Goal: Task Accomplishment & Management: Manage account settings

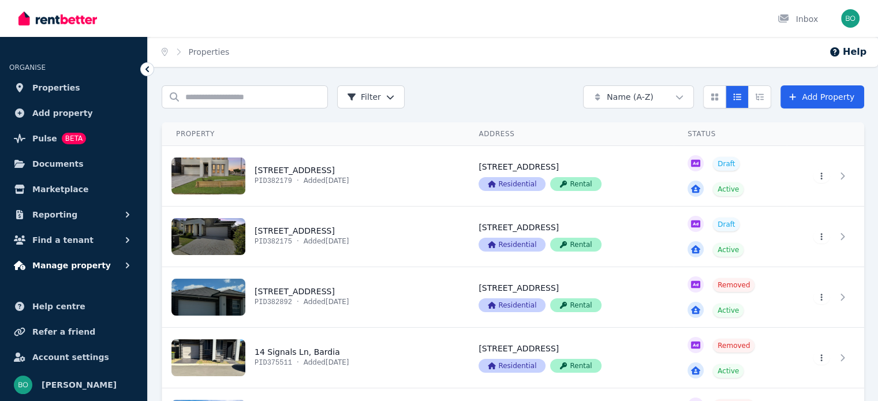
click at [75, 260] on span "Manage property" at bounding box center [71, 266] width 79 height 14
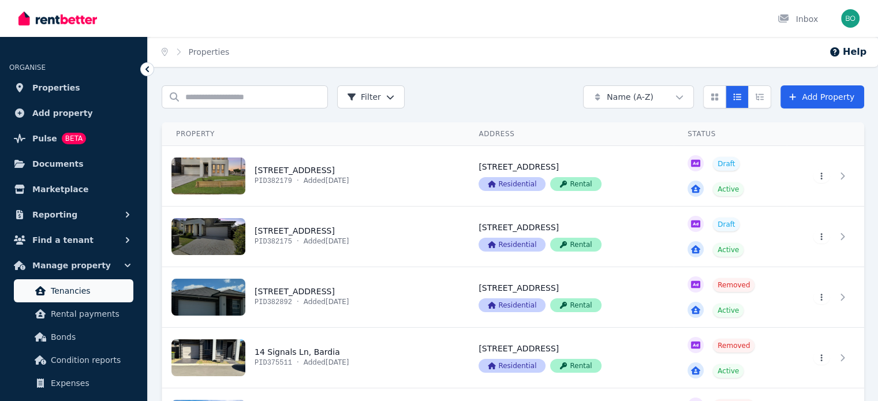
click at [77, 290] on span "Tenancies" at bounding box center [90, 291] width 78 height 14
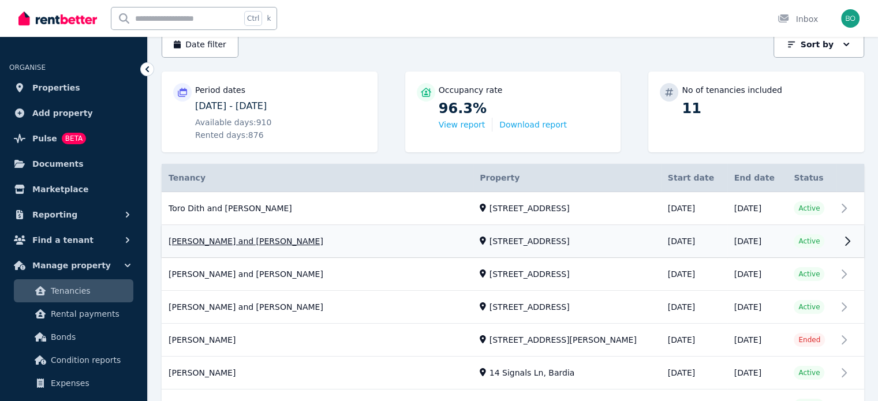
scroll to position [173, 0]
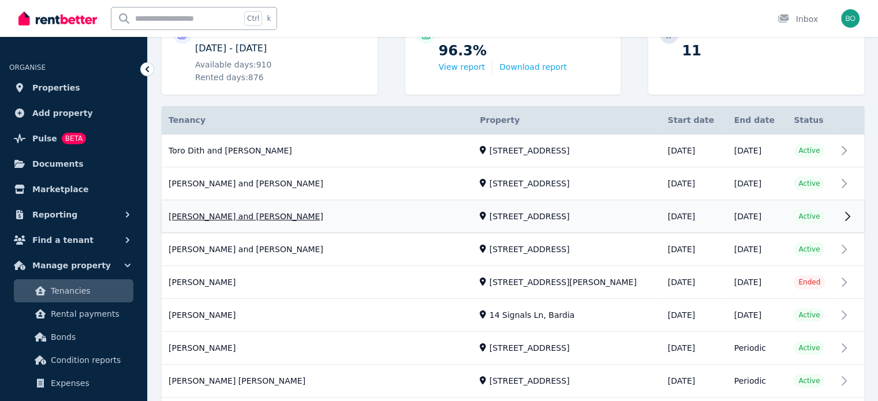
click at [234, 216] on link "View property details" at bounding box center [513, 217] width 703 height 32
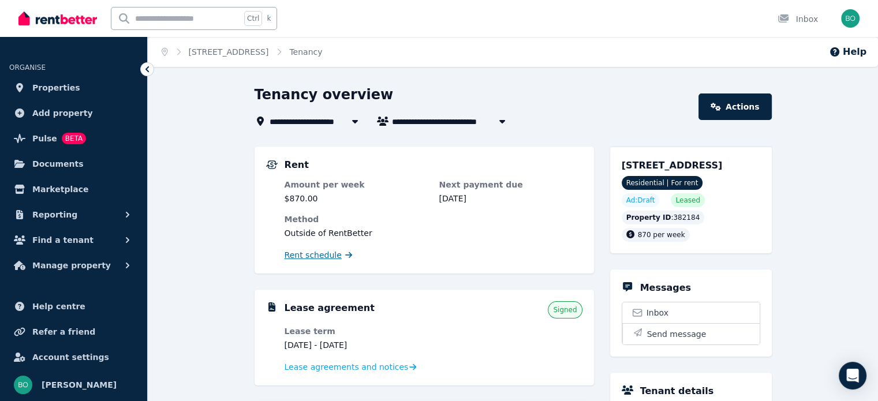
click at [313, 257] on span "Rent schedule" at bounding box center [313, 255] width 57 height 12
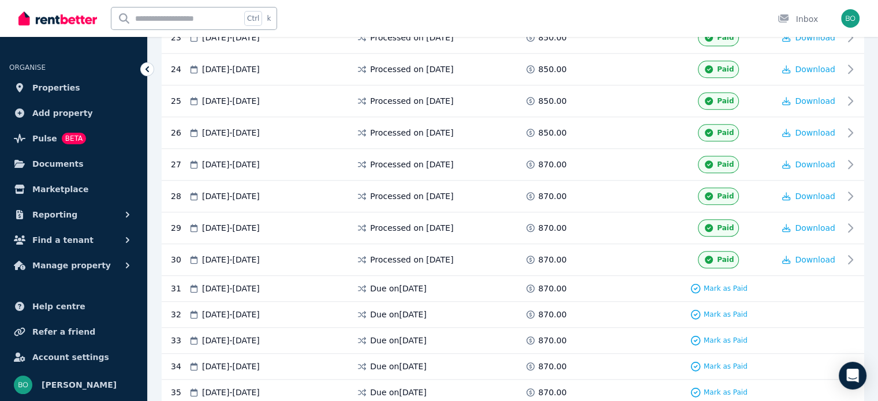
scroll to position [1097, 0]
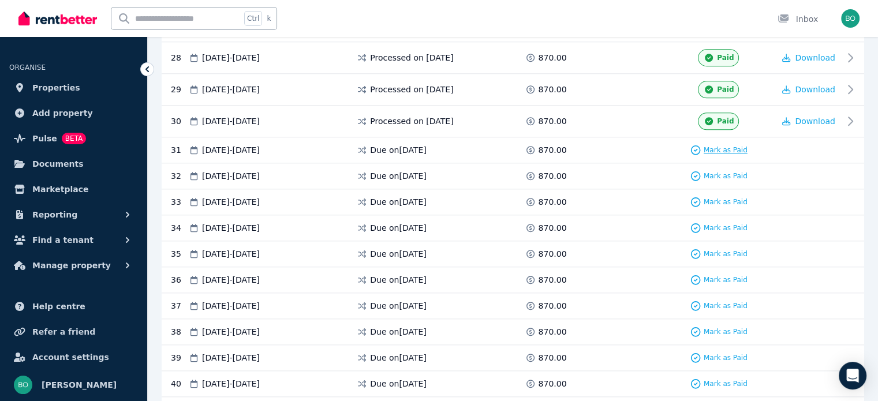
click at [696, 144] on icon at bounding box center [696, 150] width 12 height 12
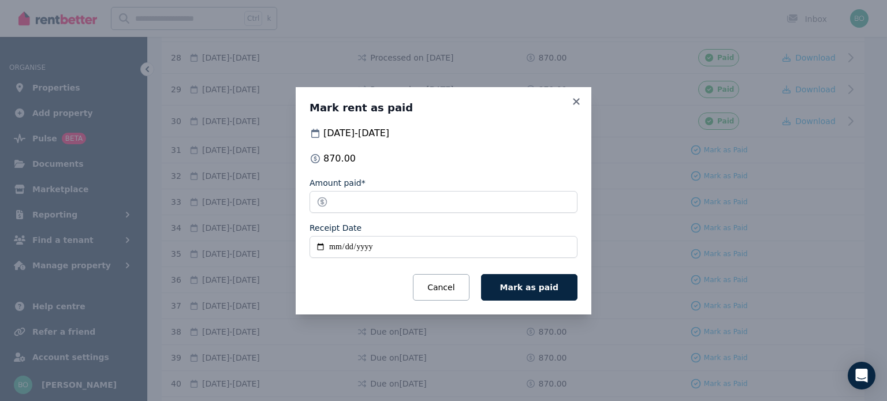
click at [324, 248] on input "Receipt Date" at bounding box center [443, 247] width 268 height 22
type input "**********"
click at [524, 288] on span "Mark as paid" at bounding box center [529, 287] width 58 height 9
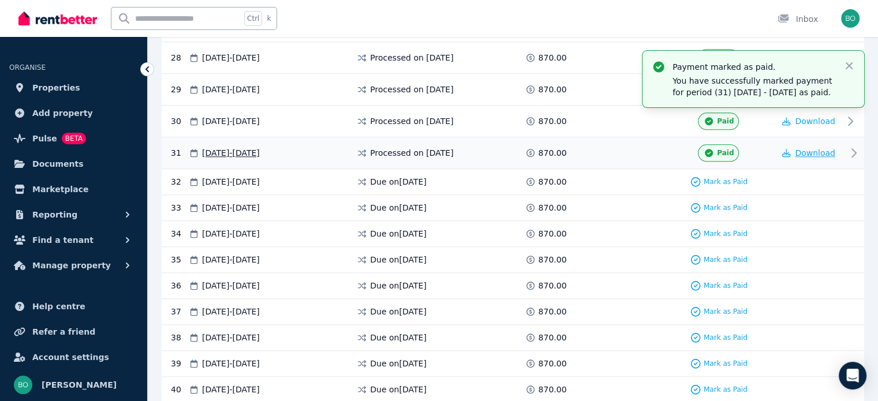
click at [808, 148] on span "Download" at bounding box center [815, 152] width 40 height 9
click at [77, 265] on span "Manage property" at bounding box center [71, 266] width 79 height 14
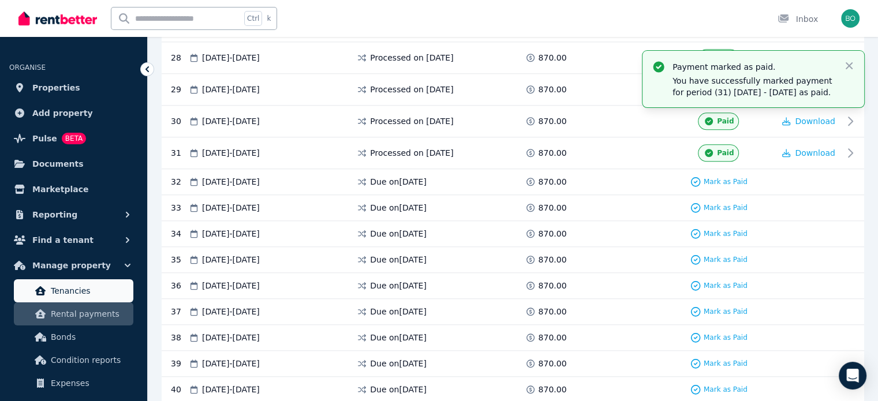
click at [81, 293] on span "Tenancies" at bounding box center [90, 291] width 78 height 14
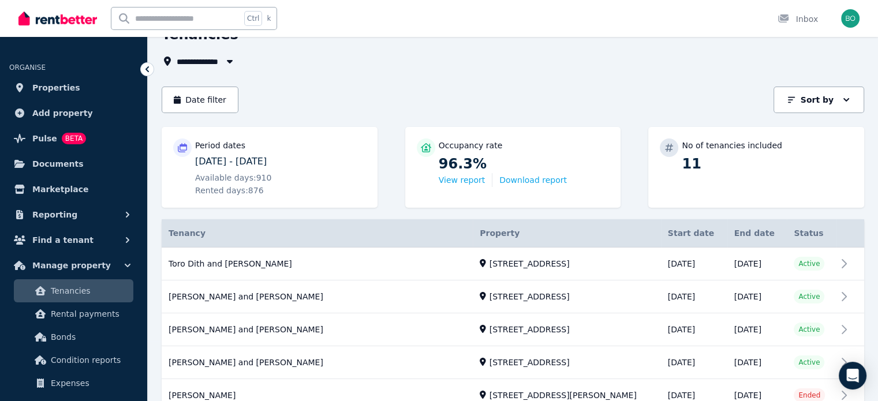
scroll to position [173, 0]
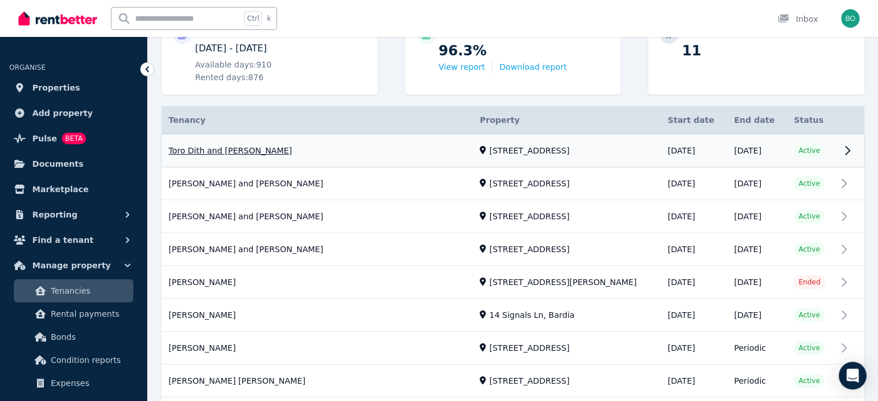
click at [242, 150] on link "View property details" at bounding box center [513, 151] width 703 height 33
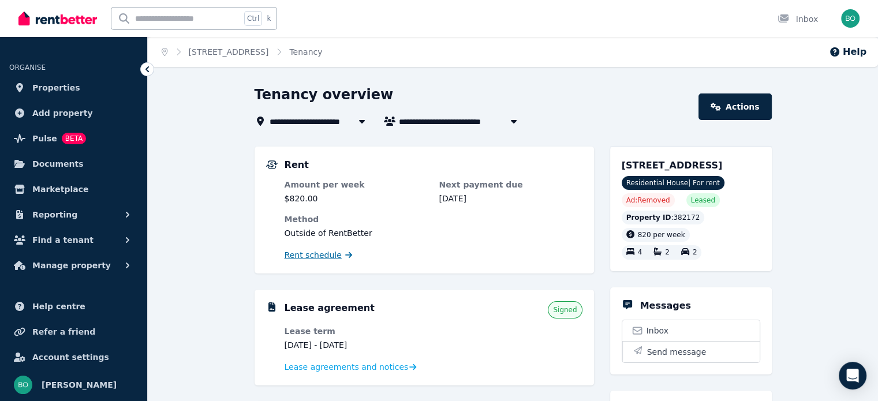
click at [313, 256] on span "Rent schedule" at bounding box center [313, 255] width 57 height 12
click at [64, 211] on span "Reporting" at bounding box center [54, 215] width 45 height 14
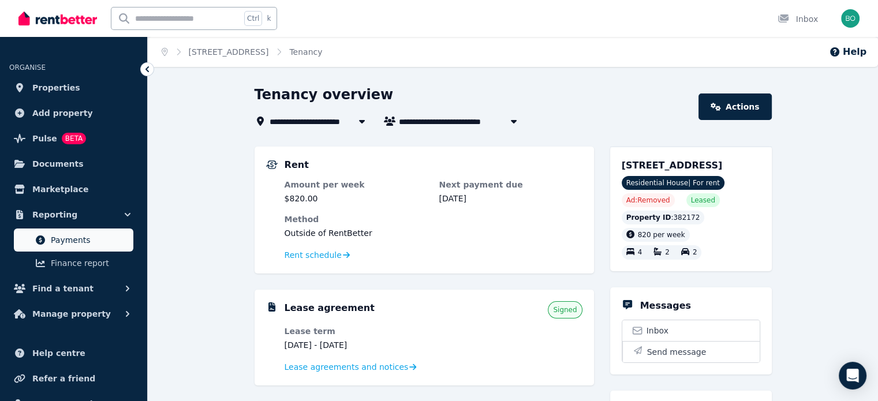
click at [76, 236] on span "Payments" at bounding box center [90, 240] width 78 height 14
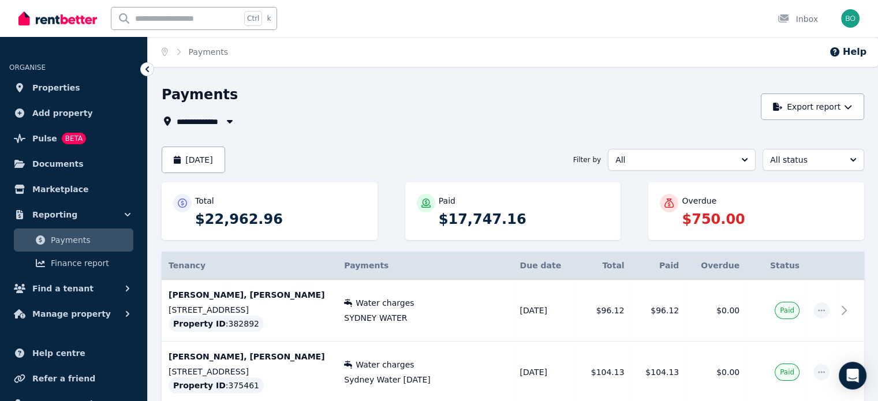
scroll to position [58, 0]
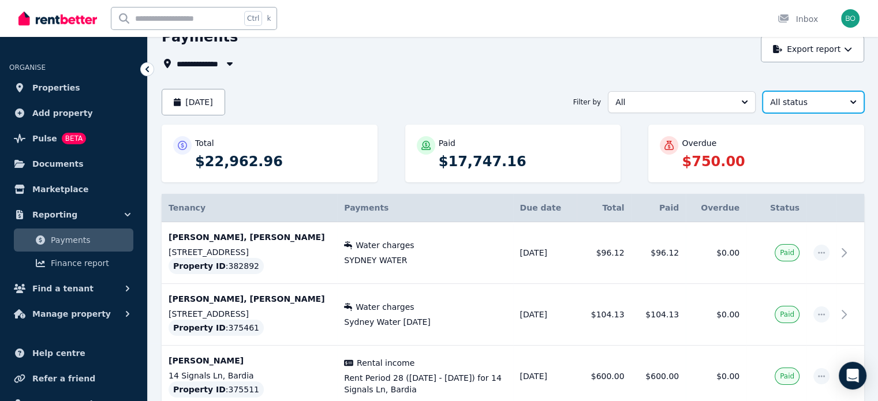
click at [846, 106] on button "All status" at bounding box center [814, 102] width 102 height 22
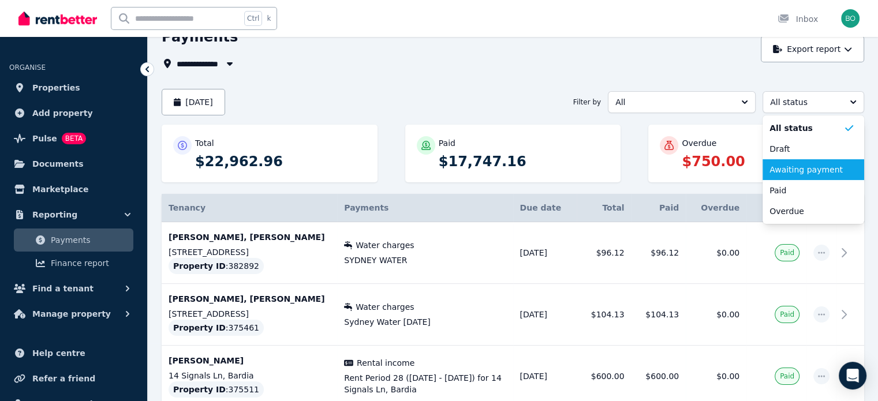
click at [818, 174] on span "Awaiting payment" at bounding box center [807, 170] width 74 height 12
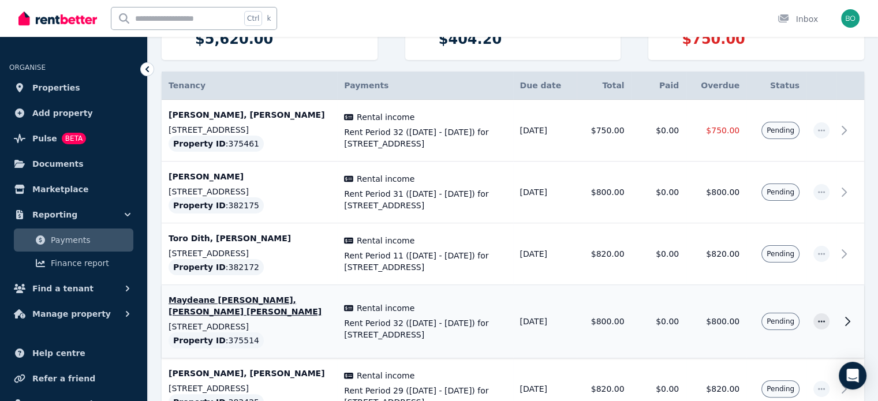
scroll to position [152, 0]
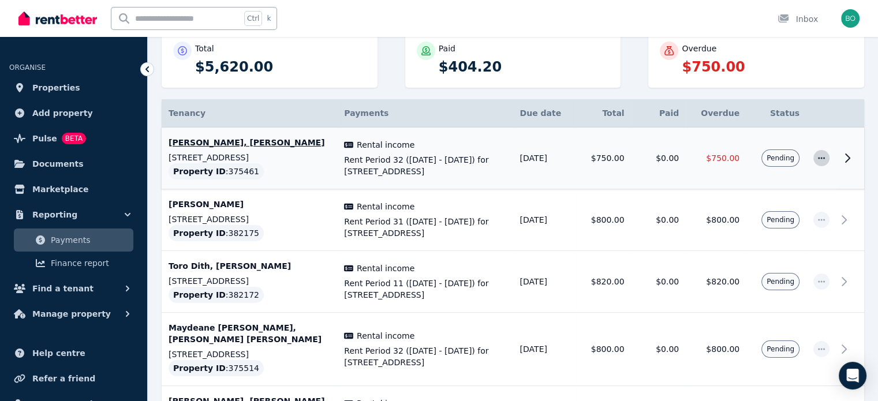
click at [821, 158] on icon "button" at bounding box center [821, 158] width 7 height 2
click at [750, 237] on span "History" at bounding box center [783, 236] width 74 height 14
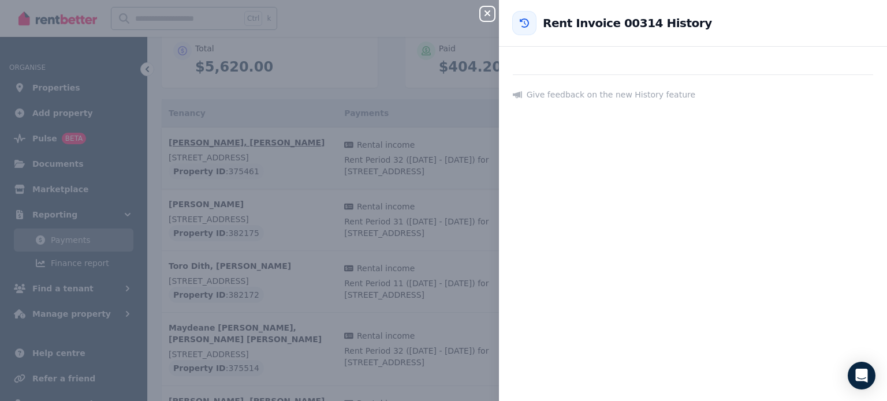
click at [487, 17] on icon "button" at bounding box center [487, 13] width 14 height 9
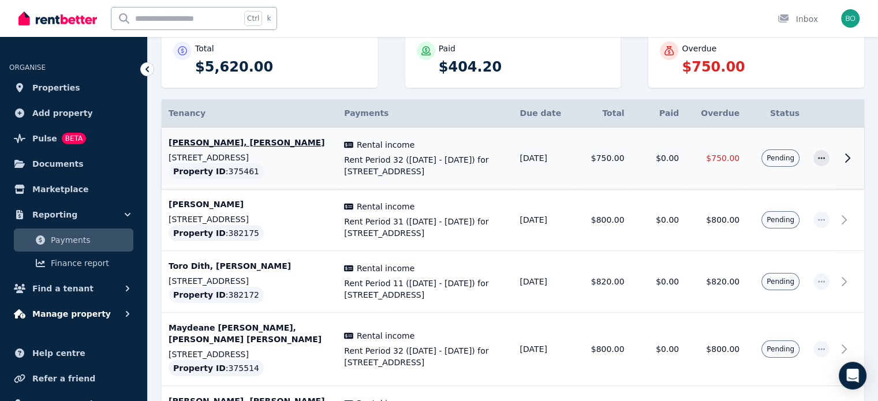
click at [81, 313] on span "Manage property" at bounding box center [71, 314] width 79 height 14
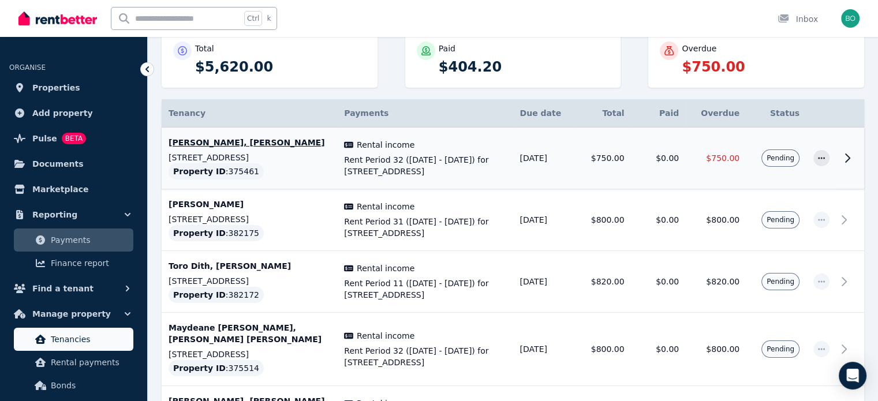
click at [79, 335] on span "Tenancies" at bounding box center [90, 340] width 78 height 14
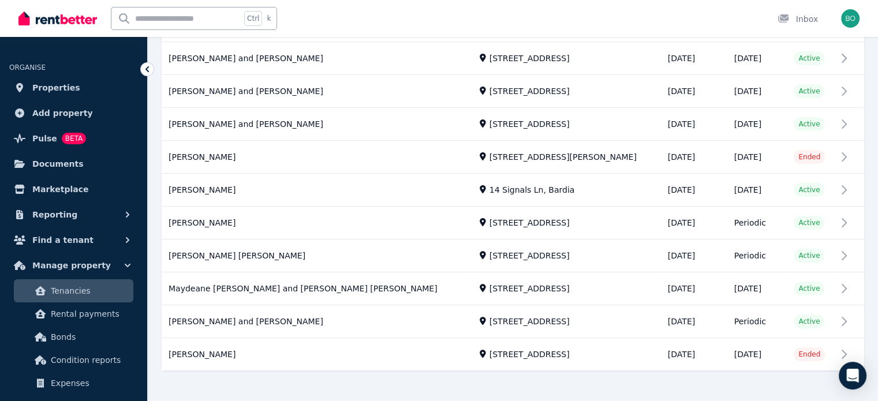
scroll to position [308, 0]
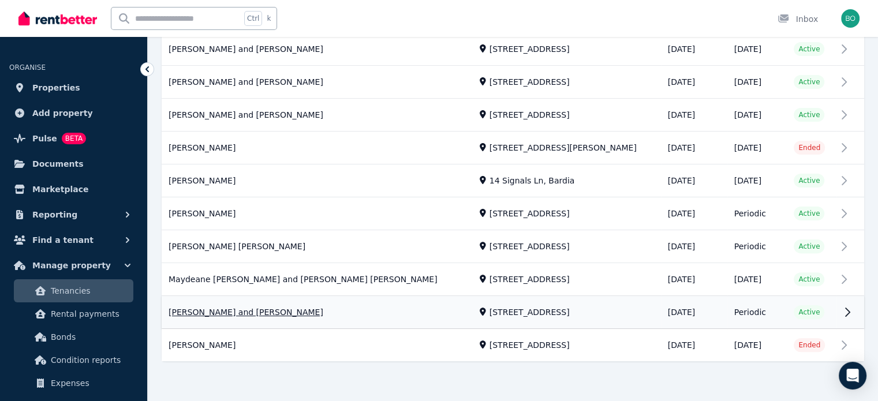
click at [272, 311] on link "View property details" at bounding box center [513, 313] width 703 height 32
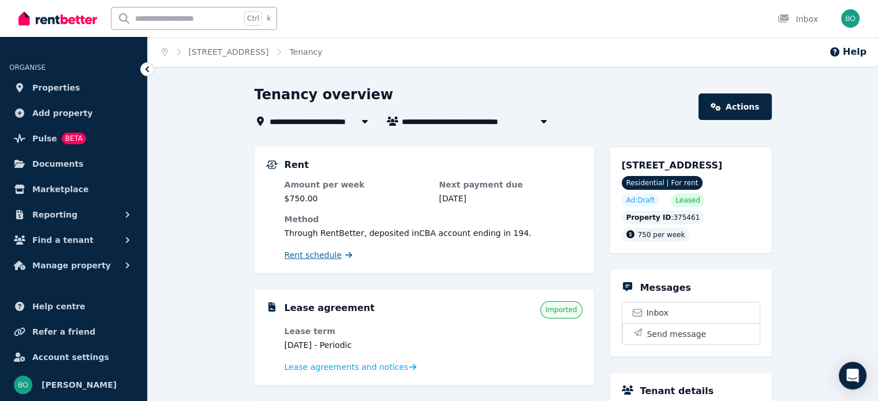
click at [327, 259] on span "Rent schedule" at bounding box center [313, 255] width 57 height 12
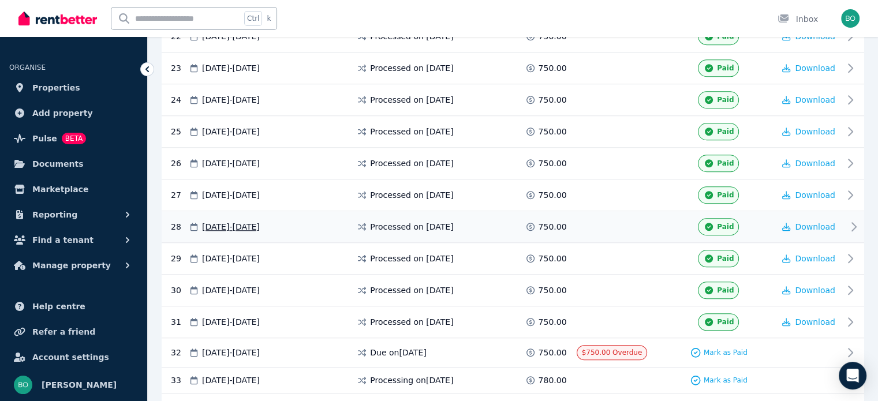
scroll to position [976, 0]
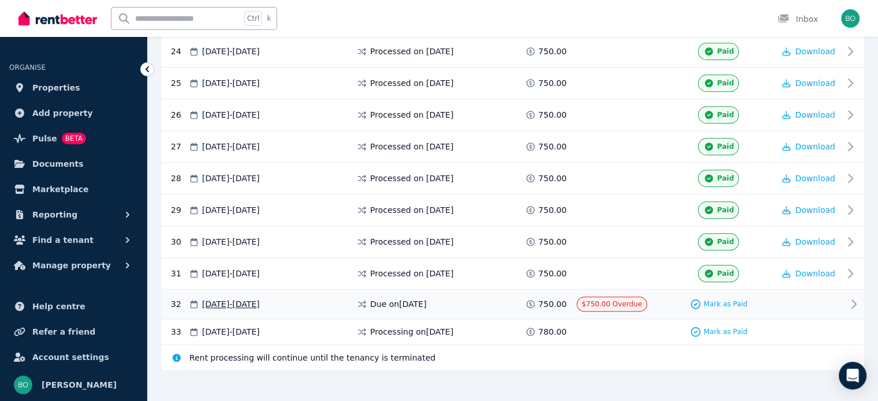
click at [402, 298] on span "Due on [DATE]" at bounding box center [398, 304] width 57 height 12
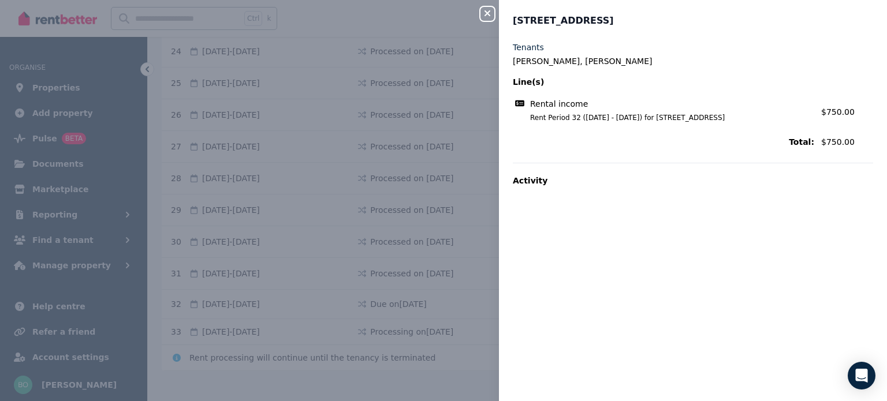
click at [487, 13] on icon "button" at bounding box center [487, 13] width 6 height 6
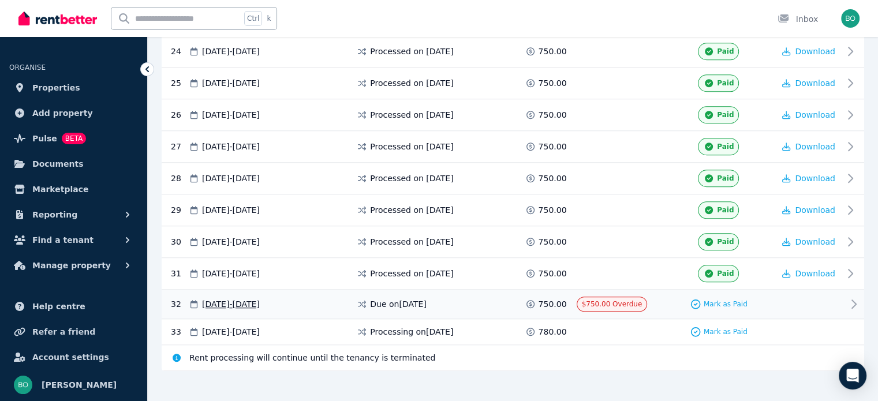
click at [226, 298] on span "[DATE] - [DATE]" at bounding box center [231, 304] width 58 height 12
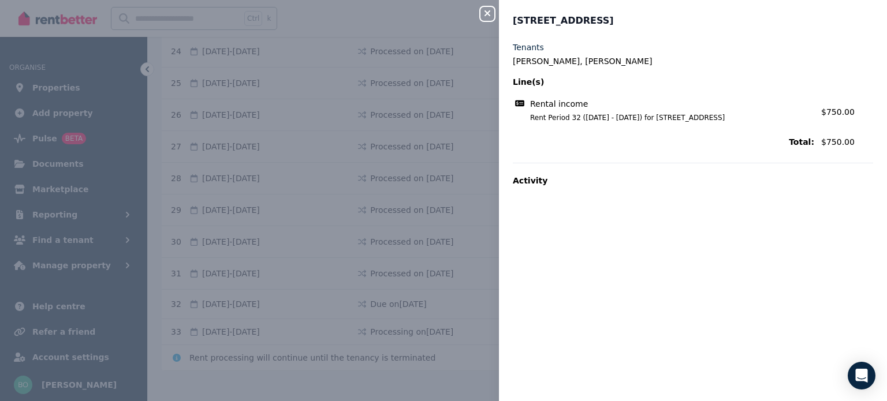
click at [489, 12] on icon "button" at bounding box center [487, 13] width 6 height 6
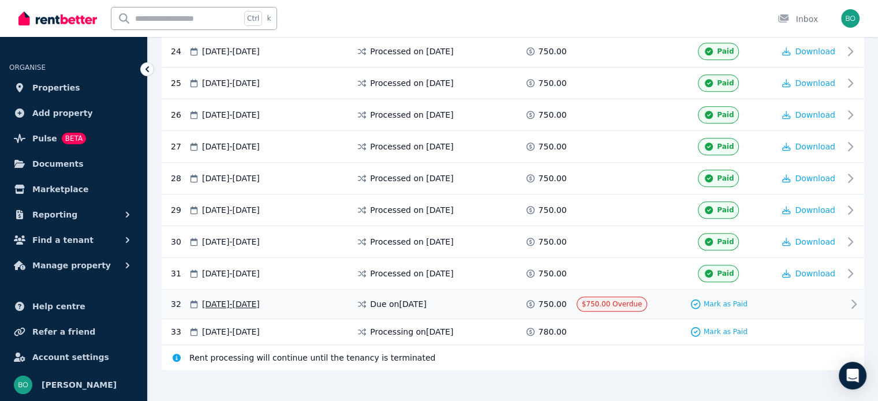
click at [853, 300] on icon at bounding box center [854, 304] width 4 height 8
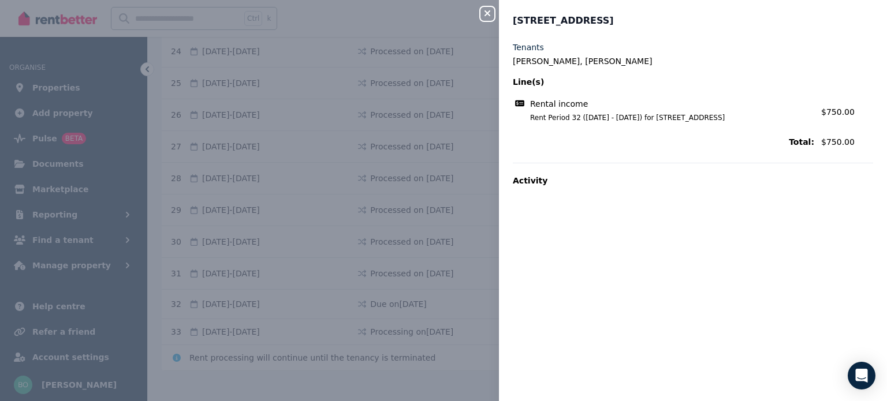
click at [490, 17] on icon "button" at bounding box center [487, 13] width 14 height 9
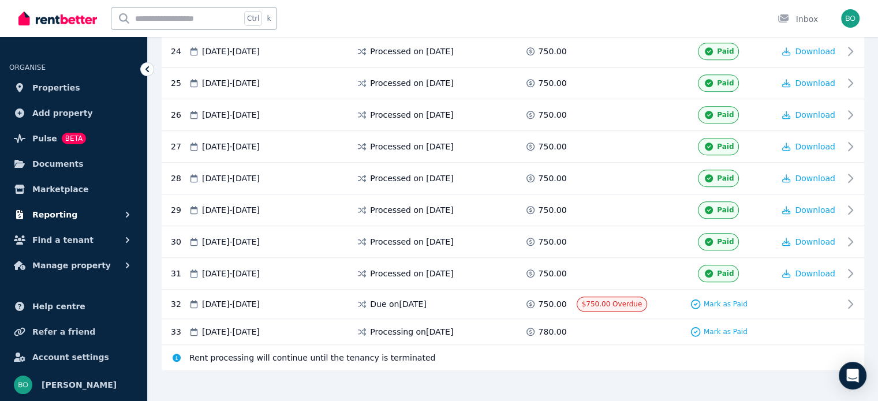
click at [64, 218] on span "Reporting" at bounding box center [54, 215] width 45 height 14
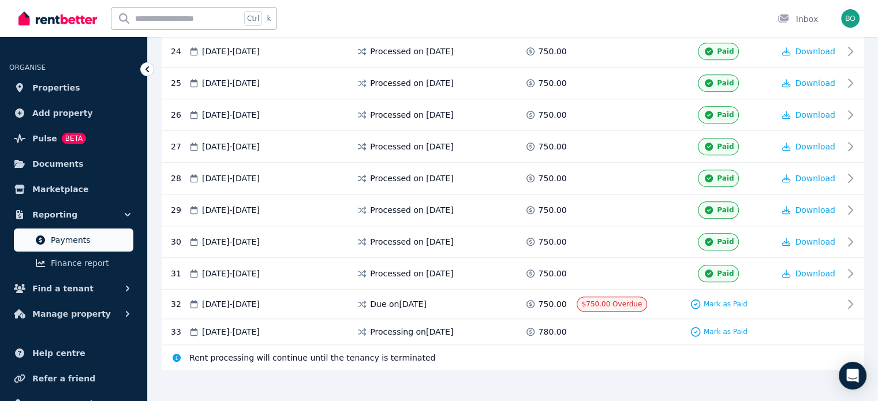
click at [65, 233] on link "Payments" at bounding box center [74, 240] width 120 height 23
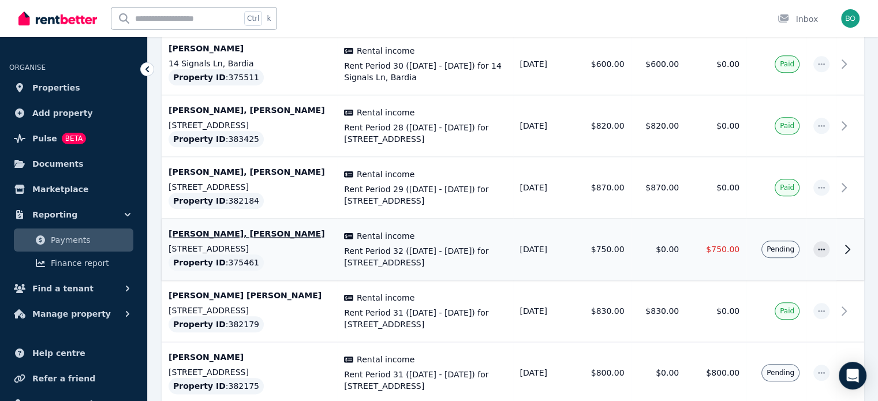
scroll to position [1270, 0]
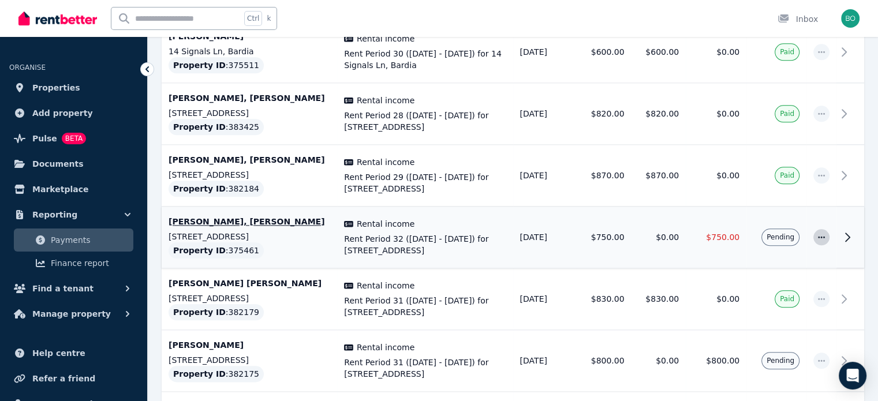
click at [827, 240] on span "button" at bounding box center [821, 237] width 16 height 16
click at [792, 264] on span "Resend tenant bill" at bounding box center [783, 269] width 74 height 14
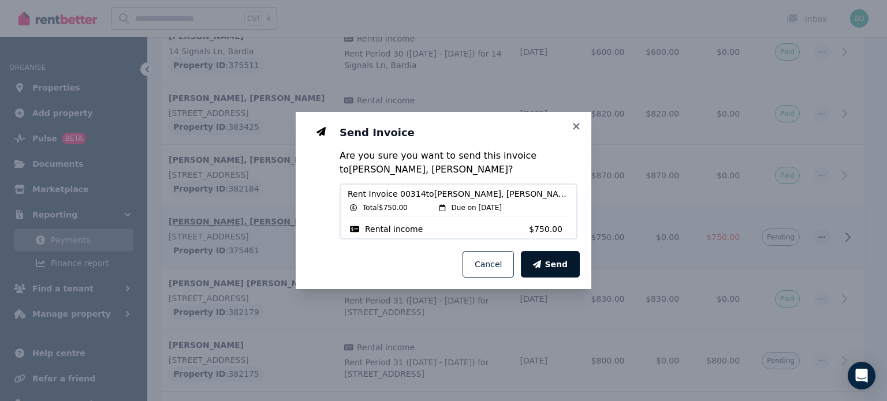
click at [557, 268] on span "Send" at bounding box center [555, 265] width 23 height 12
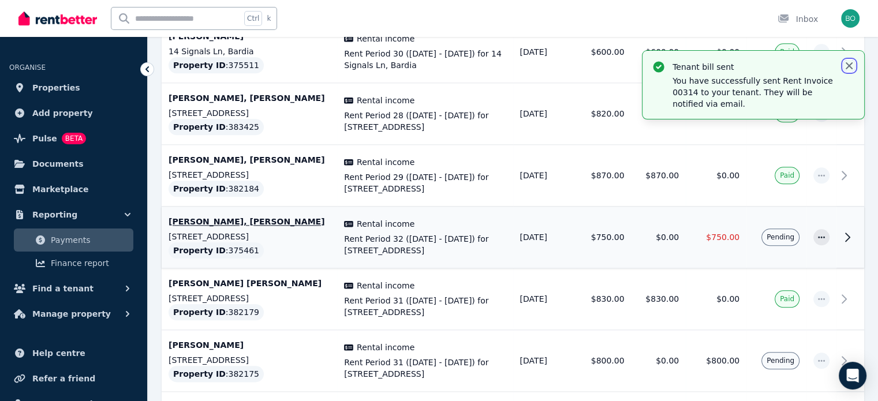
click at [850, 69] on icon "button" at bounding box center [849, 66] width 12 height 12
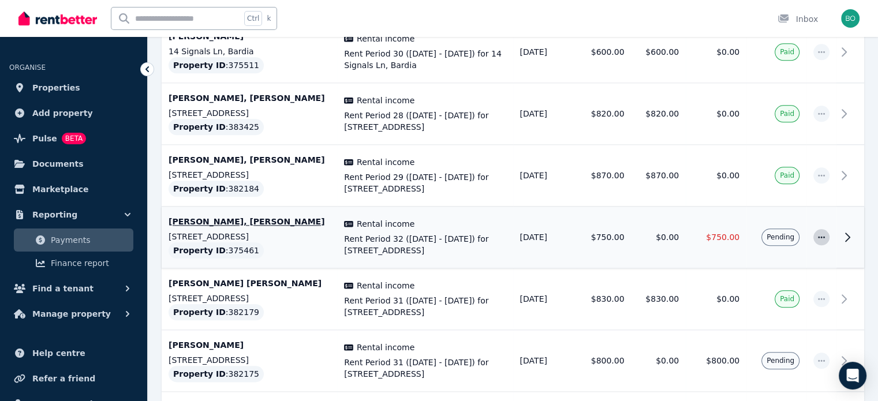
click at [824, 236] on icon "button" at bounding box center [821, 237] width 9 height 8
click at [91, 242] on span "Payments" at bounding box center [90, 240] width 78 height 14
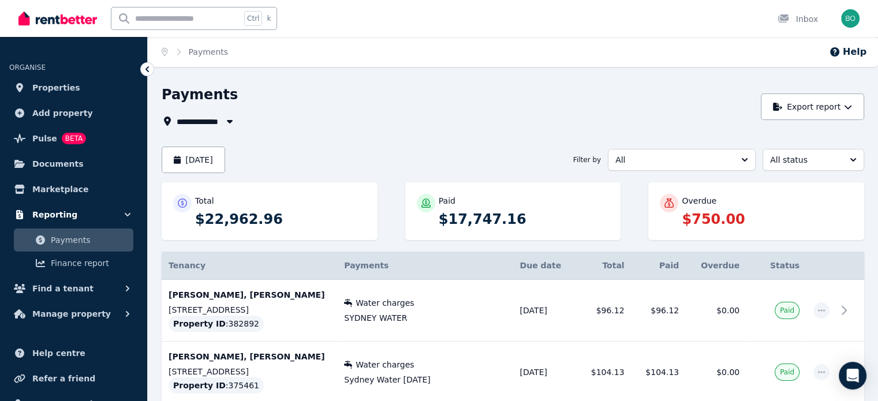
click at [69, 212] on span "Reporting" at bounding box center [54, 215] width 45 height 14
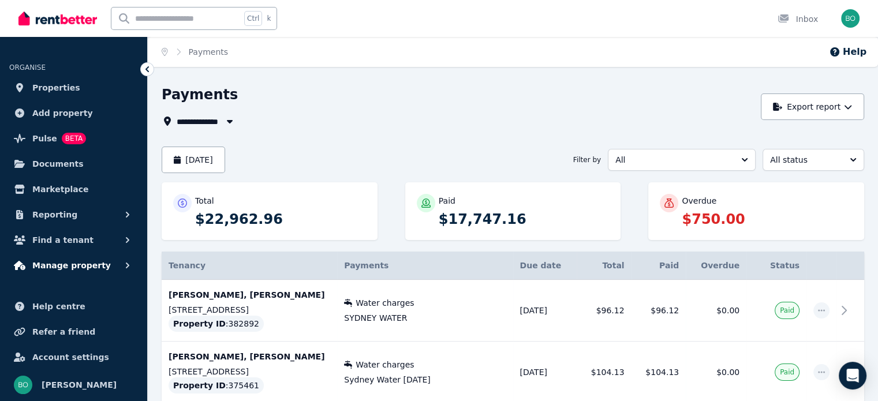
click at [83, 263] on span "Manage property" at bounding box center [71, 266] width 79 height 14
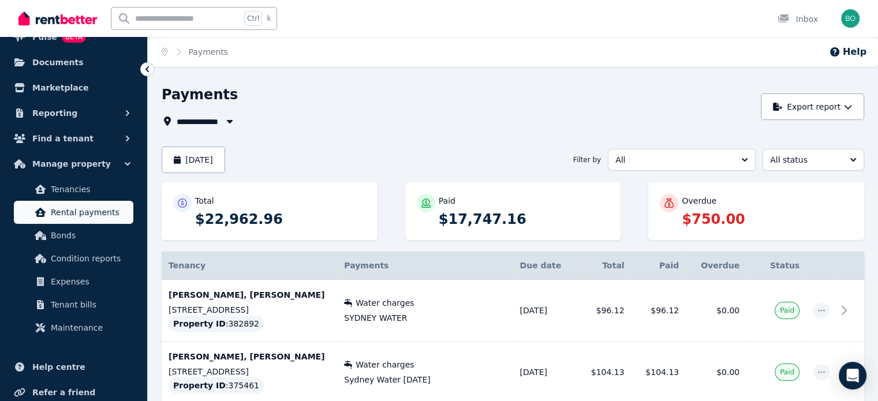
scroll to position [115, 0]
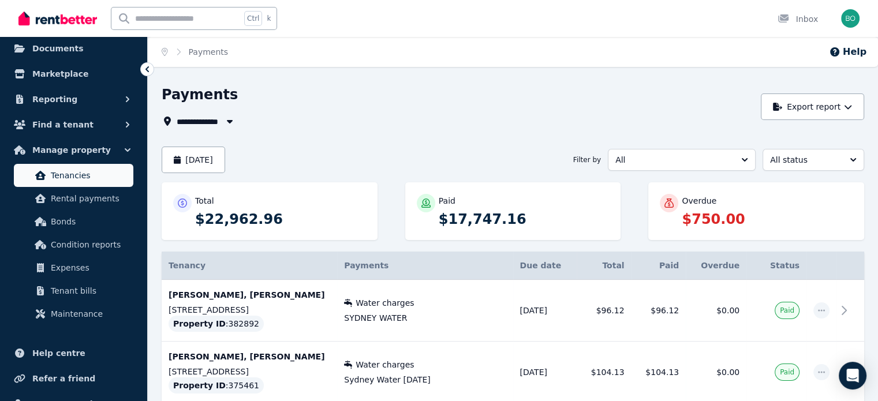
click at [85, 169] on span "Tenancies" at bounding box center [90, 176] width 78 height 14
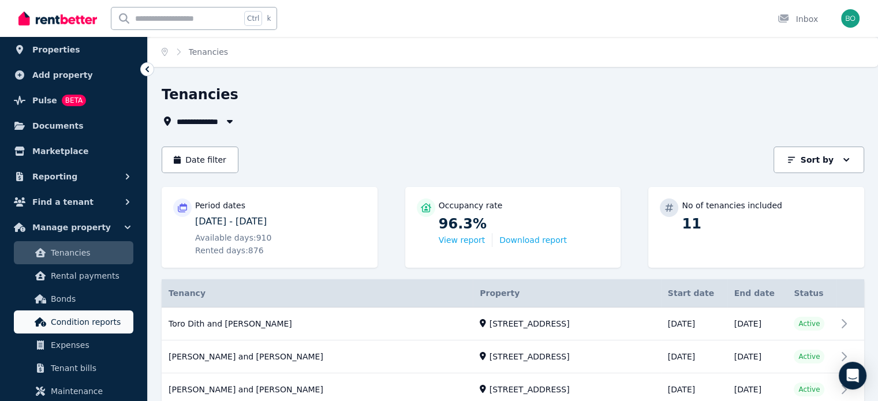
scroll to position [115, 0]
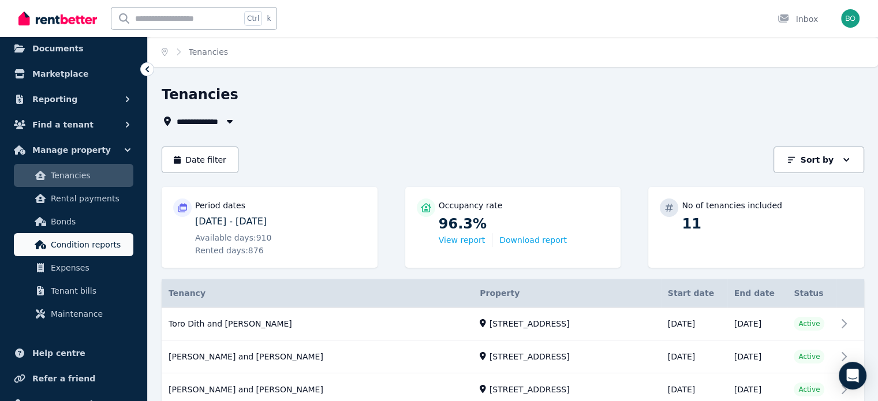
click at [95, 243] on span "Condition reports" at bounding box center [90, 245] width 78 height 14
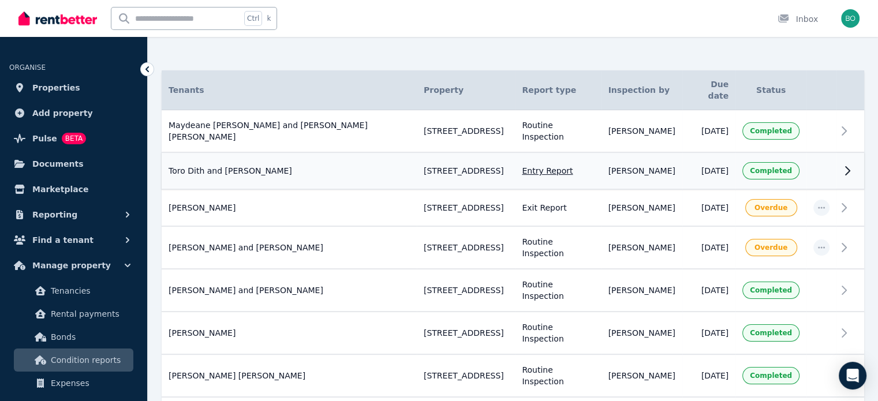
scroll to position [115, 0]
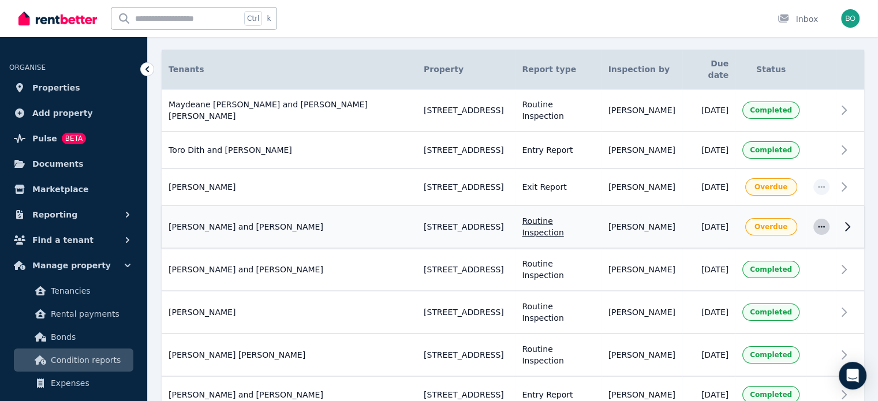
click at [822, 226] on icon "button" at bounding box center [821, 227] width 7 height 2
click at [846, 220] on icon at bounding box center [848, 227] width 14 height 14
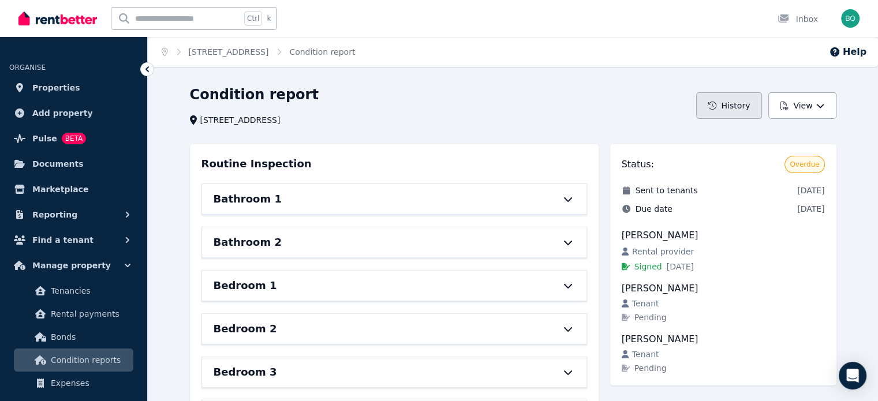
click at [755, 111] on button "History" at bounding box center [729, 105] width 66 height 27
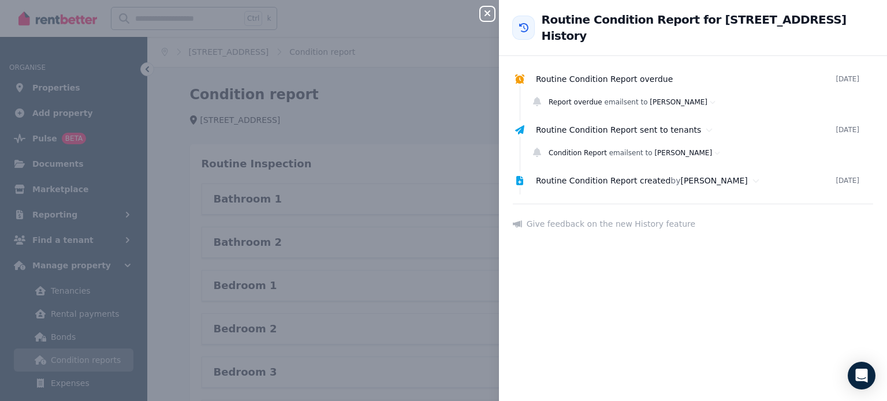
click at [524, 27] on icon at bounding box center [523, 27] width 9 height 9
click at [488, 16] on icon "button" at bounding box center [487, 13] width 14 height 9
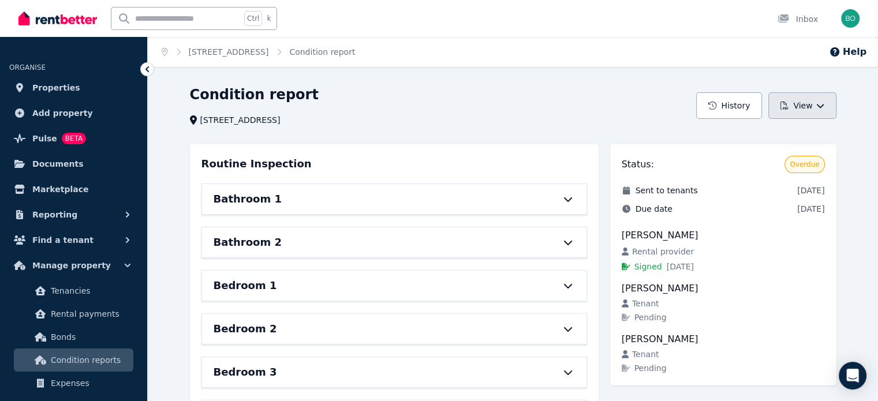
click at [824, 107] on button "View" at bounding box center [802, 105] width 68 height 27
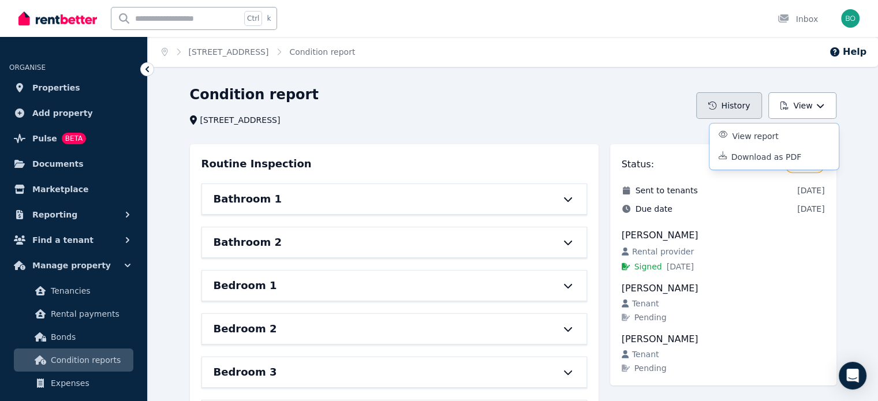
click at [739, 107] on button "History" at bounding box center [729, 105] width 66 height 27
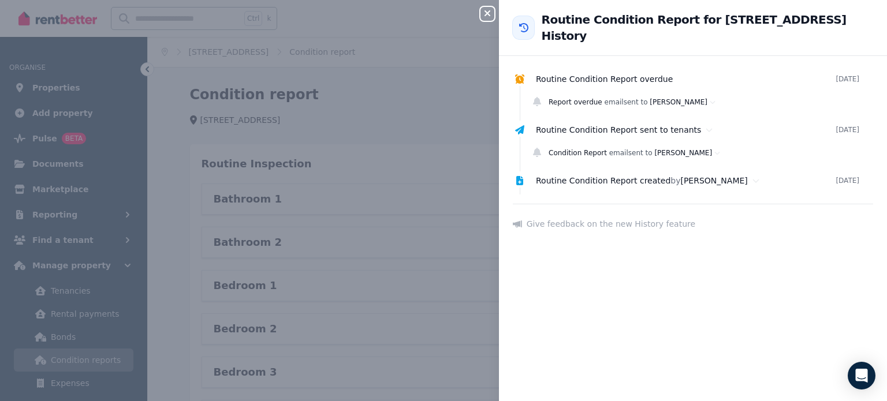
click at [488, 12] on icon "button" at bounding box center [487, 13] width 6 height 6
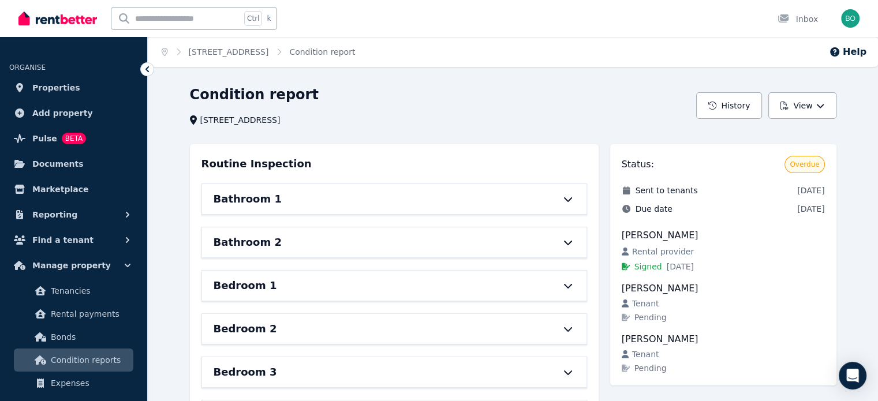
click at [93, 359] on span "Condition reports" at bounding box center [90, 360] width 78 height 14
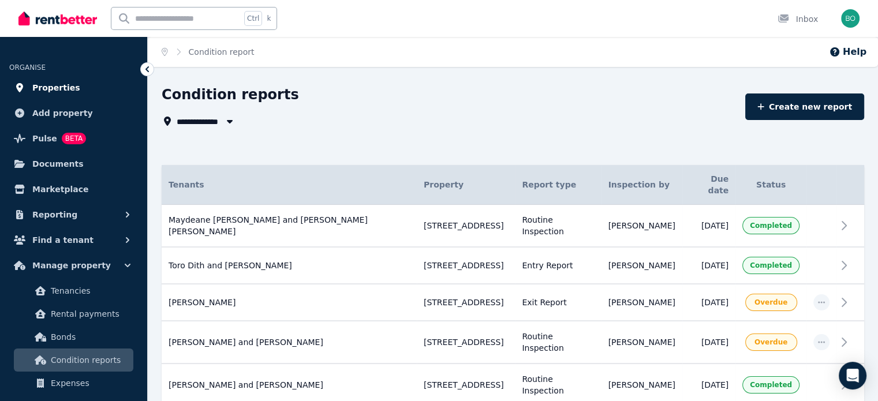
click at [58, 85] on span "Properties" at bounding box center [56, 88] width 48 height 14
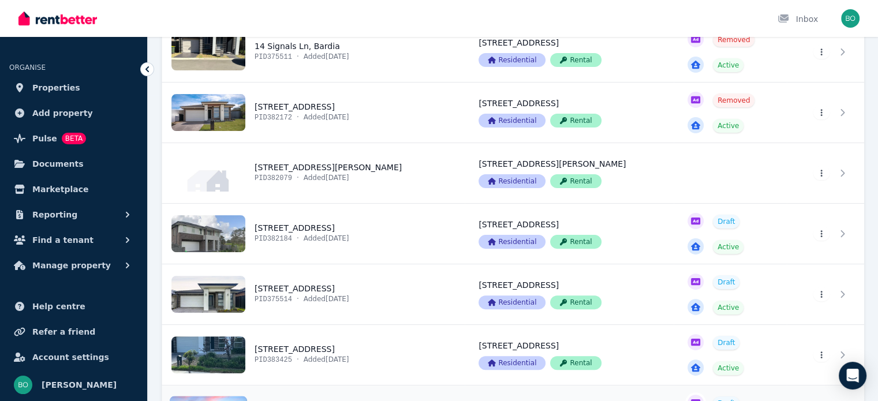
scroll to position [286, 0]
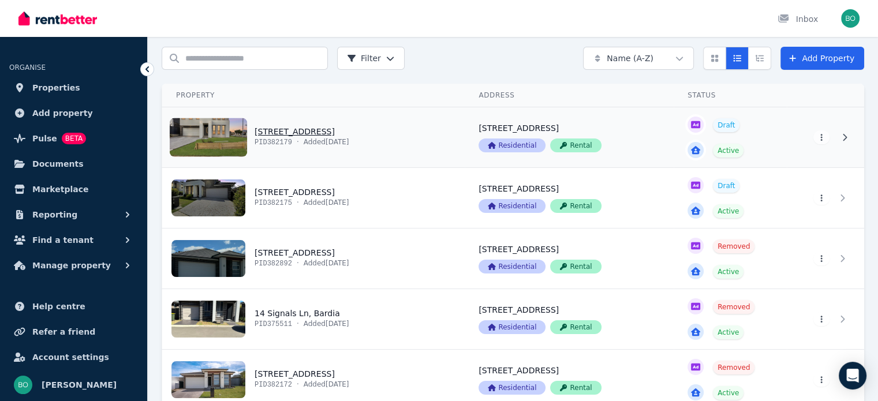
scroll to position [0, 0]
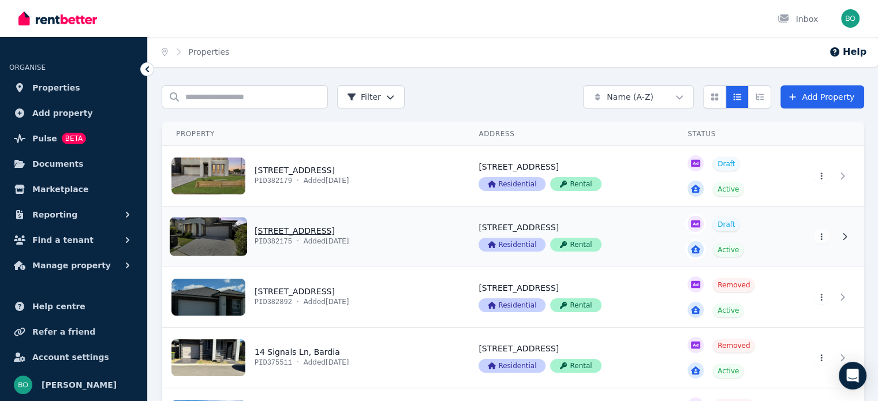
click at [217, 247] on link "View property details" at bounding box center [313, 237] width 303 height 60
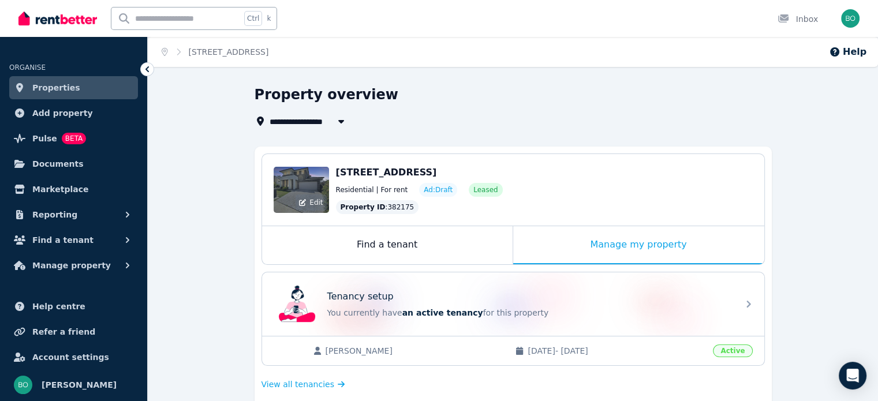
click at [292, 190] on div "Edit" at bounding box center [301, 190] width 55 height 46
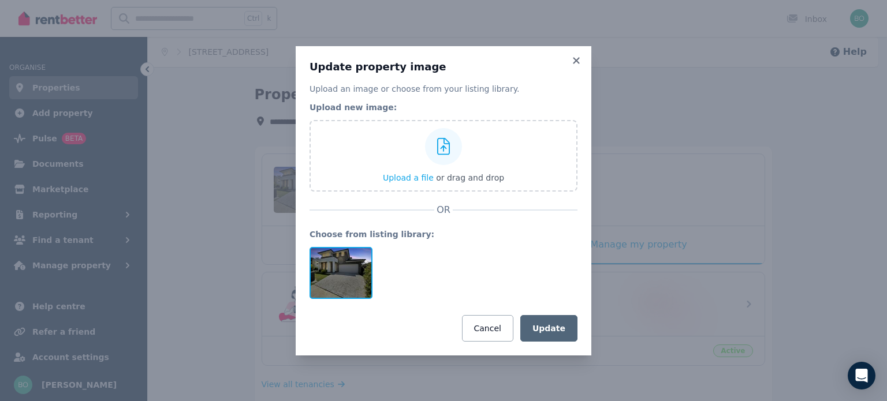
click at [340, 274] on div at bounding box center [340, 273] width 63 height 52
click at [580, 57] on icon at bounding box center [576, 60] width 12 height 10
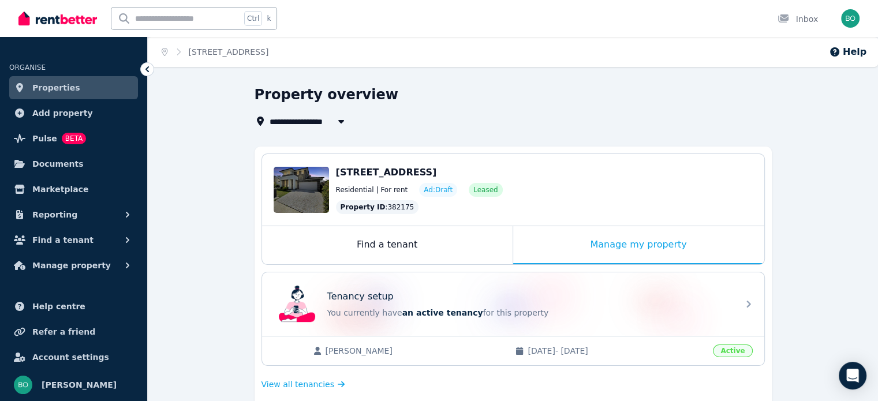
click at [57, 85] on span "Properties" at bounding box center [56, 88] width 48 height 14
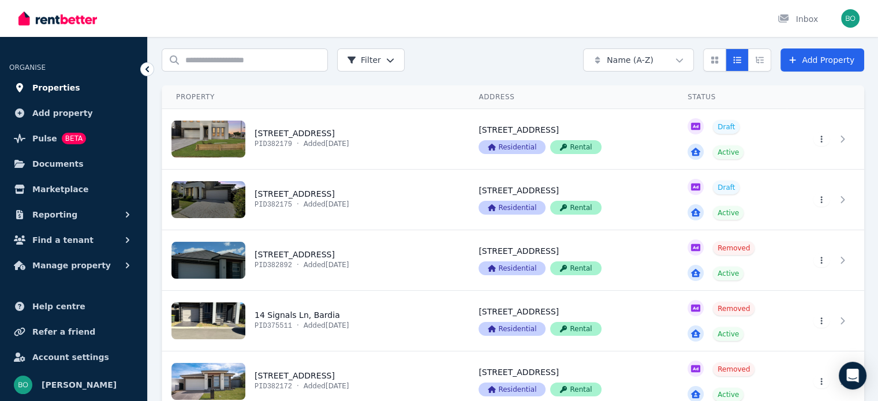
scroll to position [58, 0]
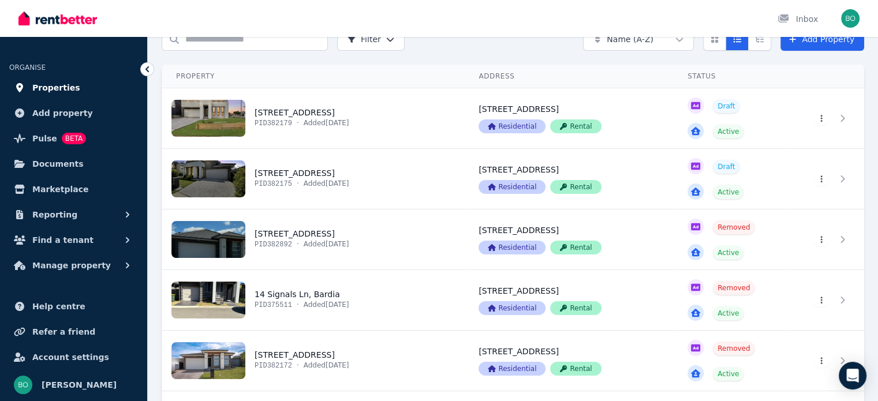
click at [63, 88] on span "Properties" at bounding box center [56, 88] width 48 height 14
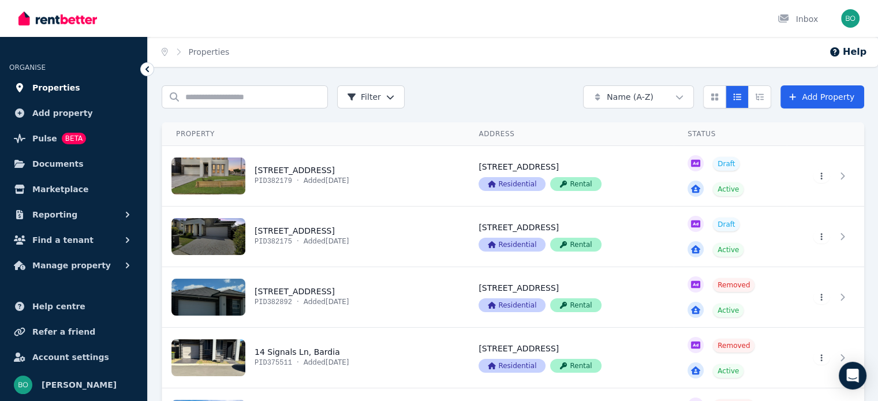
click at [69, 85] on span "Properties" at bounding box center [56, 88] width 48 height 14
click at [68, 216] on span "Reporting" at bounding box center [54, 215] width 45 height 14
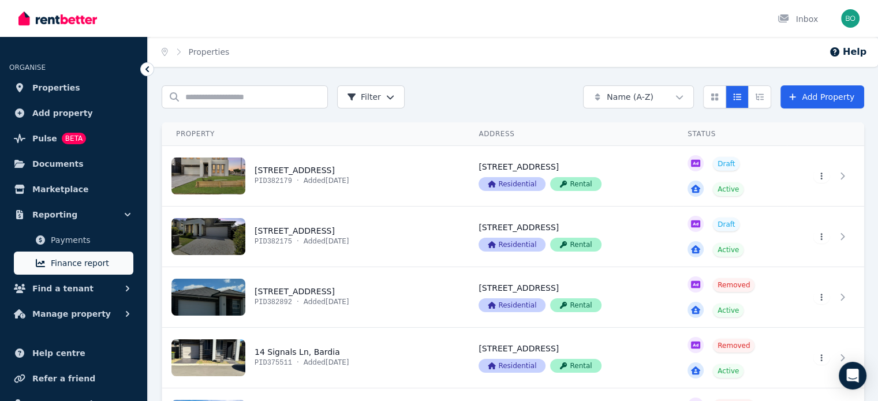
click at [72, 260] on span "Finance report" at bounding box center [90, 263] width 78 height 14
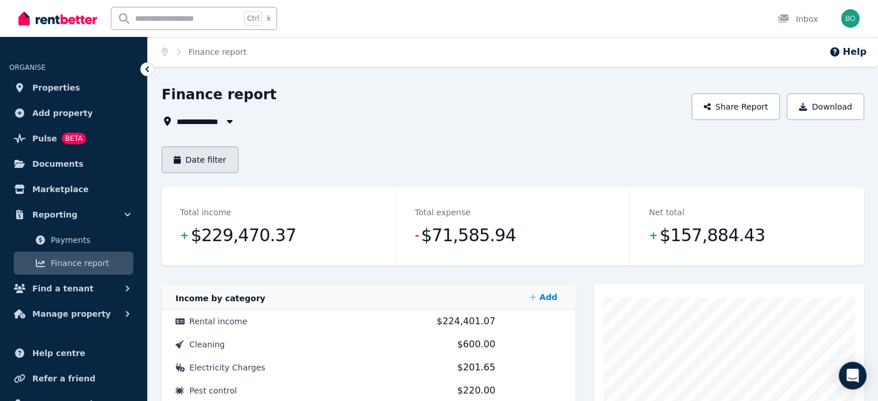
click at [210, 154] on button "Date filter" at bounding box center [200, 160] width 77 height 27
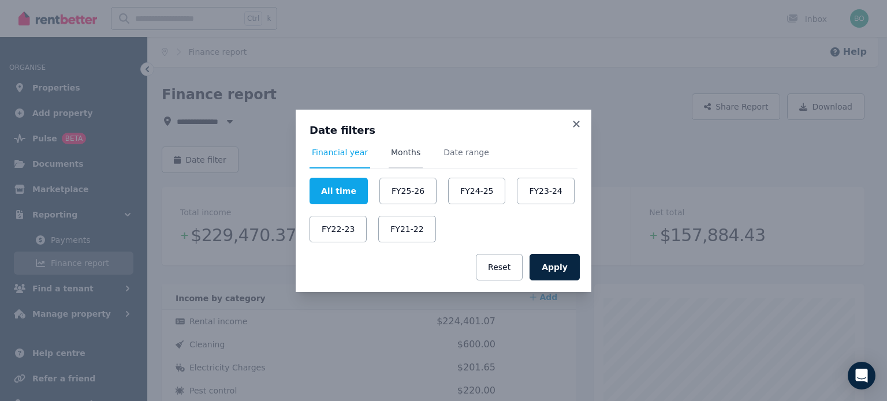
click at [397, 153] on span "Months" at bounding box center [405, 153] width 29 height 12
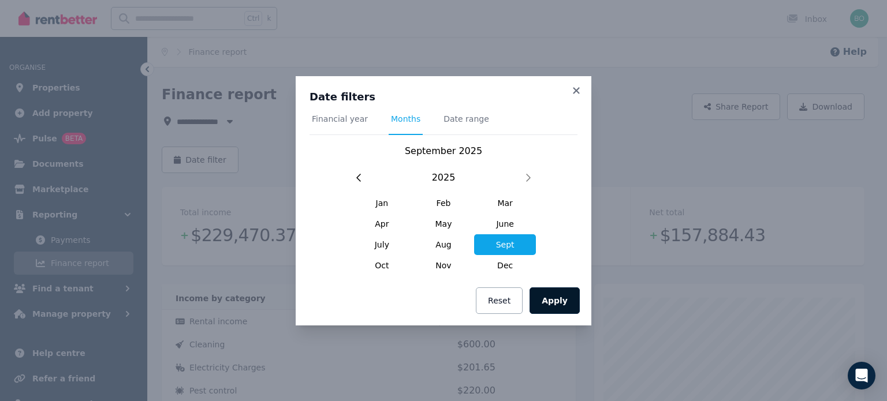
click at [559, 302] on button "Apply" at bounding box center [554, 300] width 50 height 27
